Goal: Task Accomplishment & Management: Complete application form

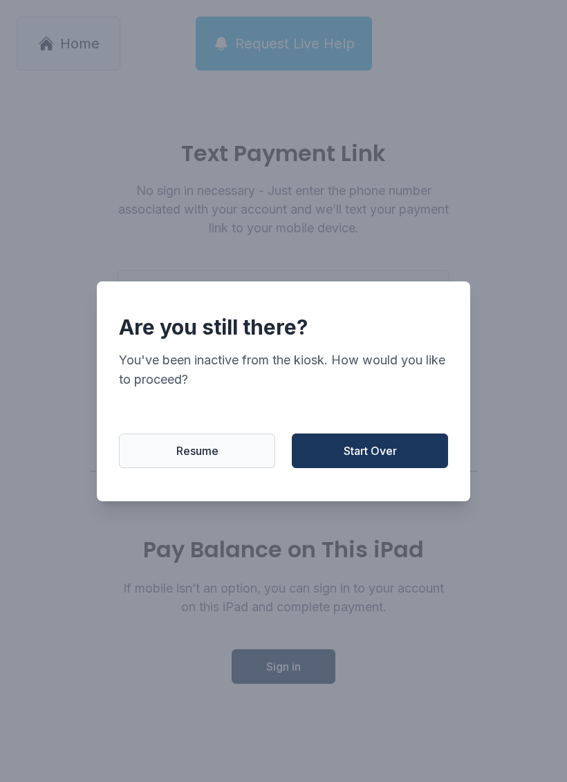
click at [373, 468] on button "Start Over" at bounding box center [370, 450] width 156 height 35
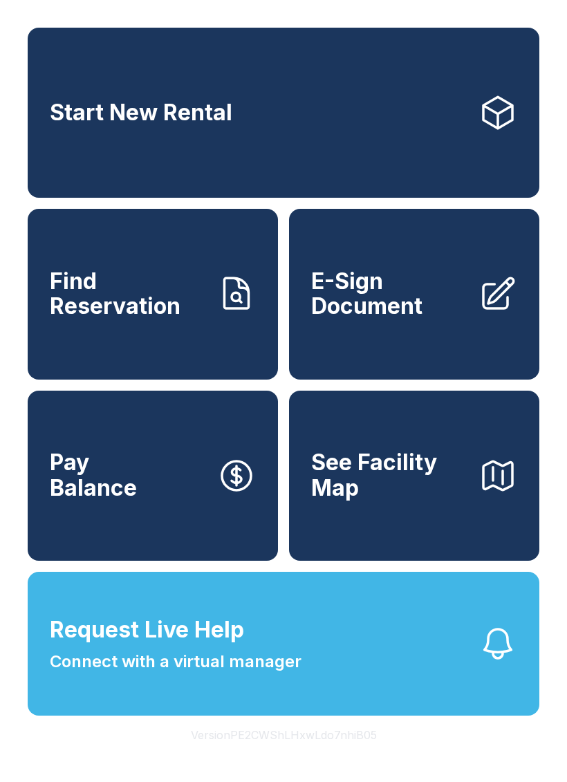
click at [314, 687] on button "Request Live Help Connect with a virtual manager" at bounding box center [284, 644] width 512 height 144
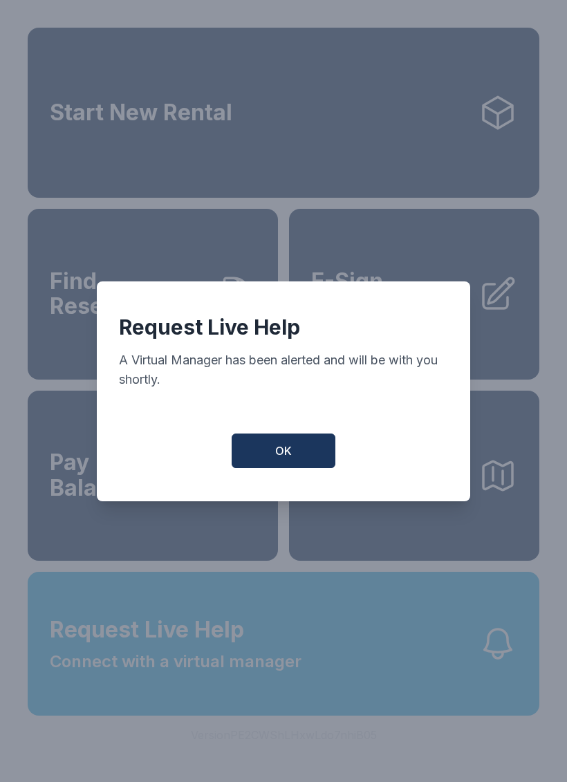
click at [277, 467] on button "OK" at bounding box center [284, 450] width 104 height 35
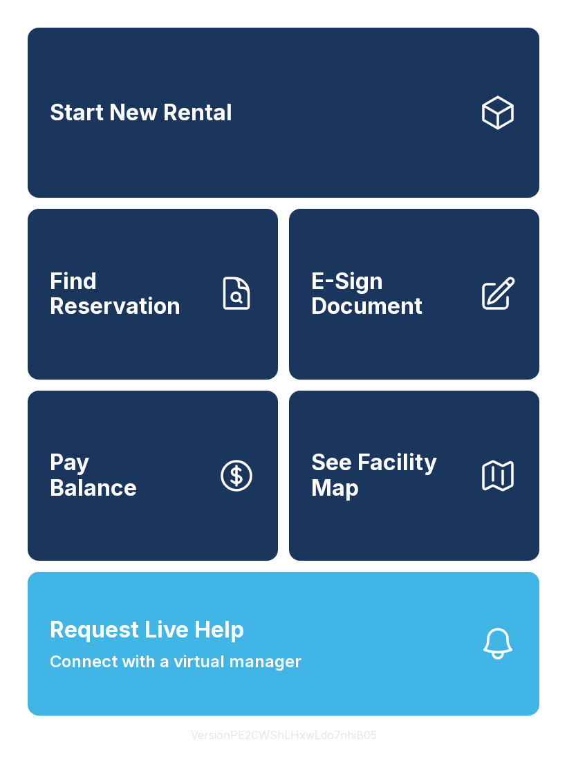
click at [394, 315] on span "E-Sign Document" at bounding box center [389, 294] width 156 height 50
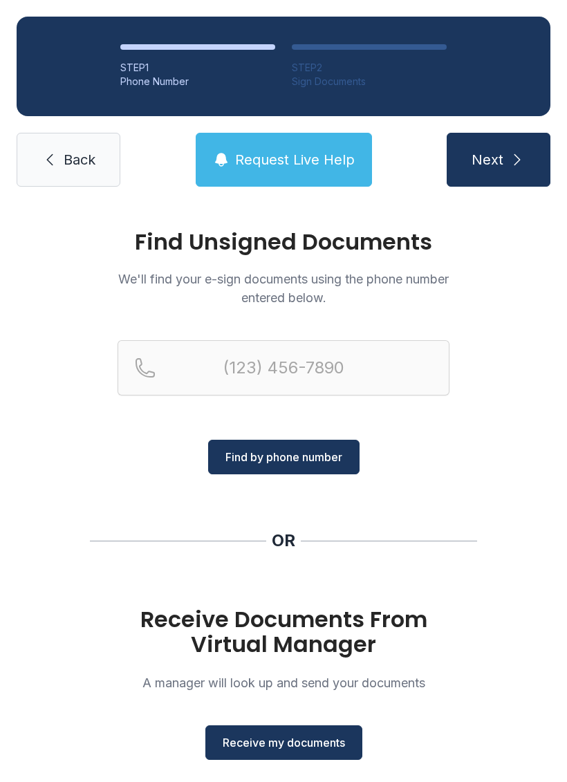
click at [273, 737] on span "Receive my documents" at bounding box center [284, 742] width 122 height 17
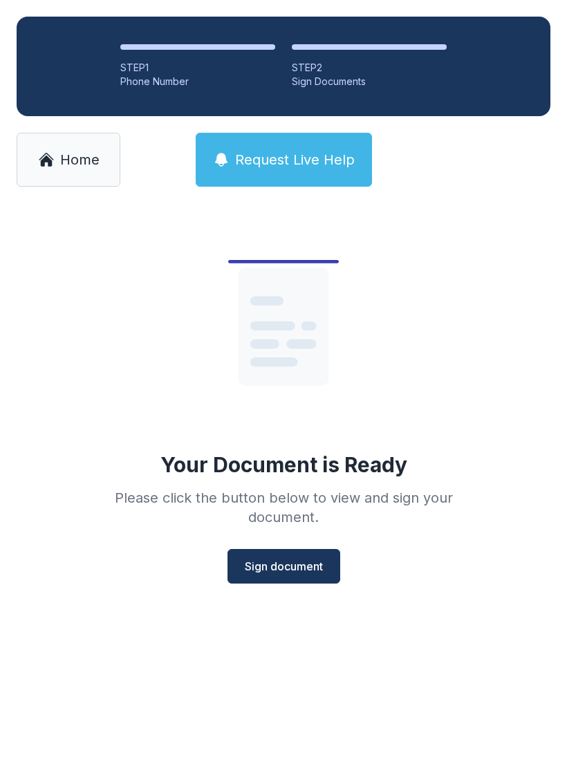
click at [274, 566] on span "Sign document" at bounding box center [284, 566] width 78 height 17
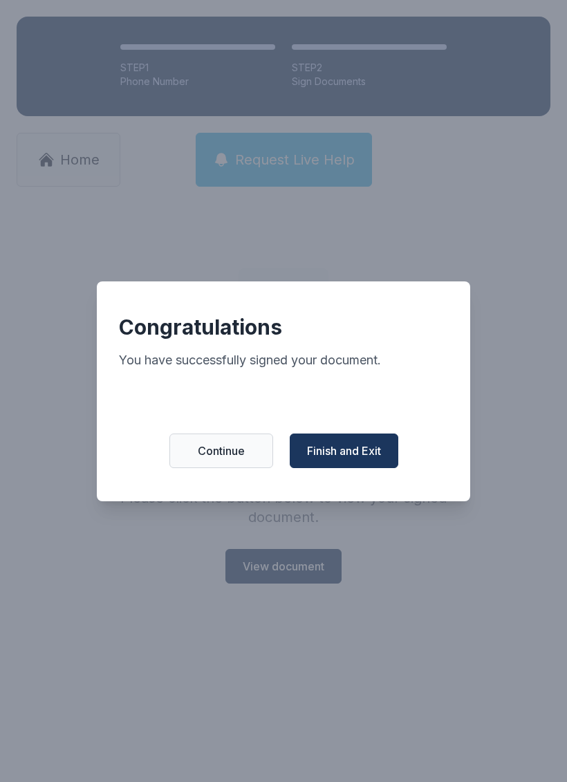
click at [353, 454] on span "Finish and Exit" at bounding box center [344, 450] width 74 height 17
